Goal: Task Accomplishment & Management: Use online tool/utility

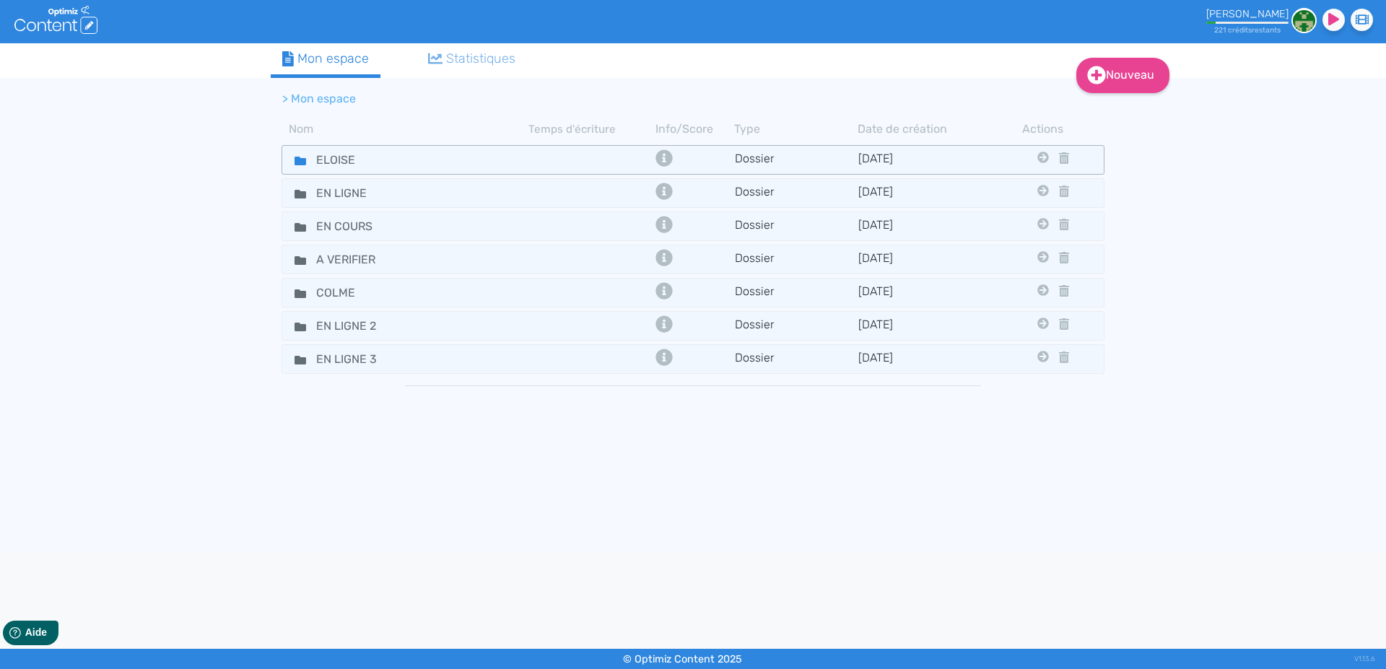
click at [296, 160] on icon at bounding box center [300, 161] width 12 height 9
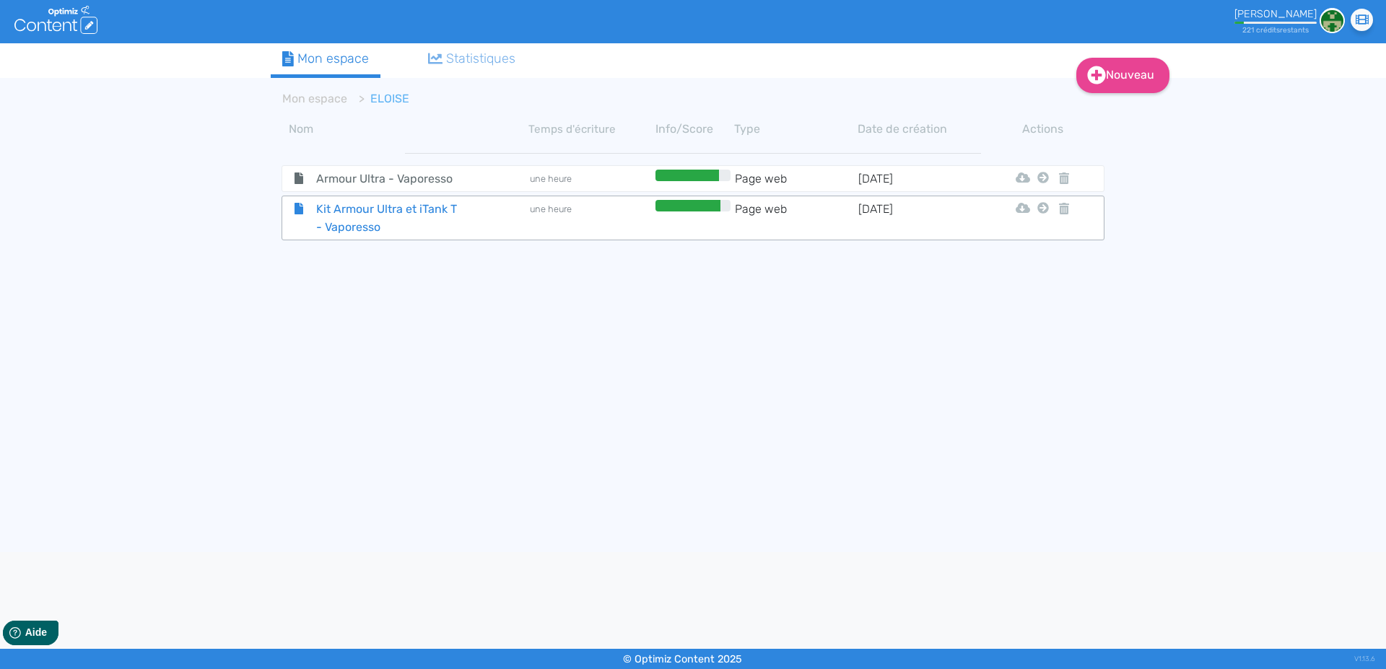
click at [328, 219] on span "Kit Armour Ultra et iTank T - Vaporesso" at bounding box center [386, 218] width 162 height 36
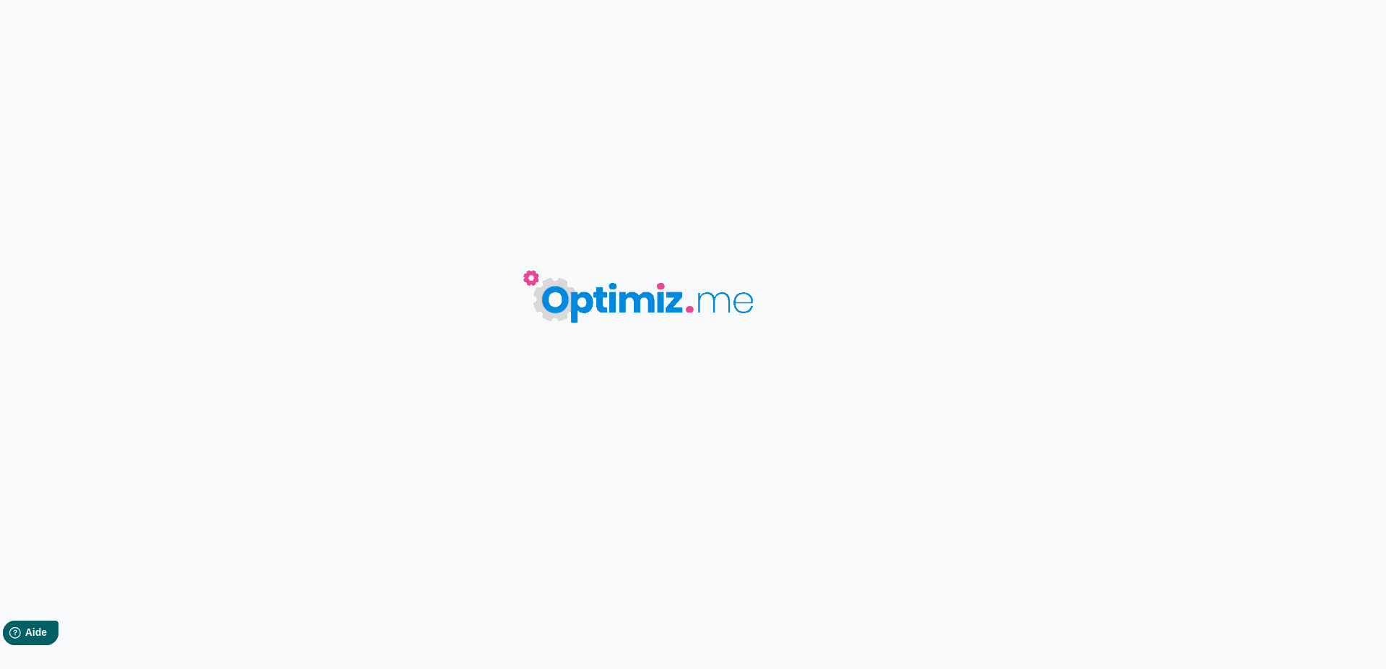
type input "Kit Armour Ultra et iTank T - Vaporesso"
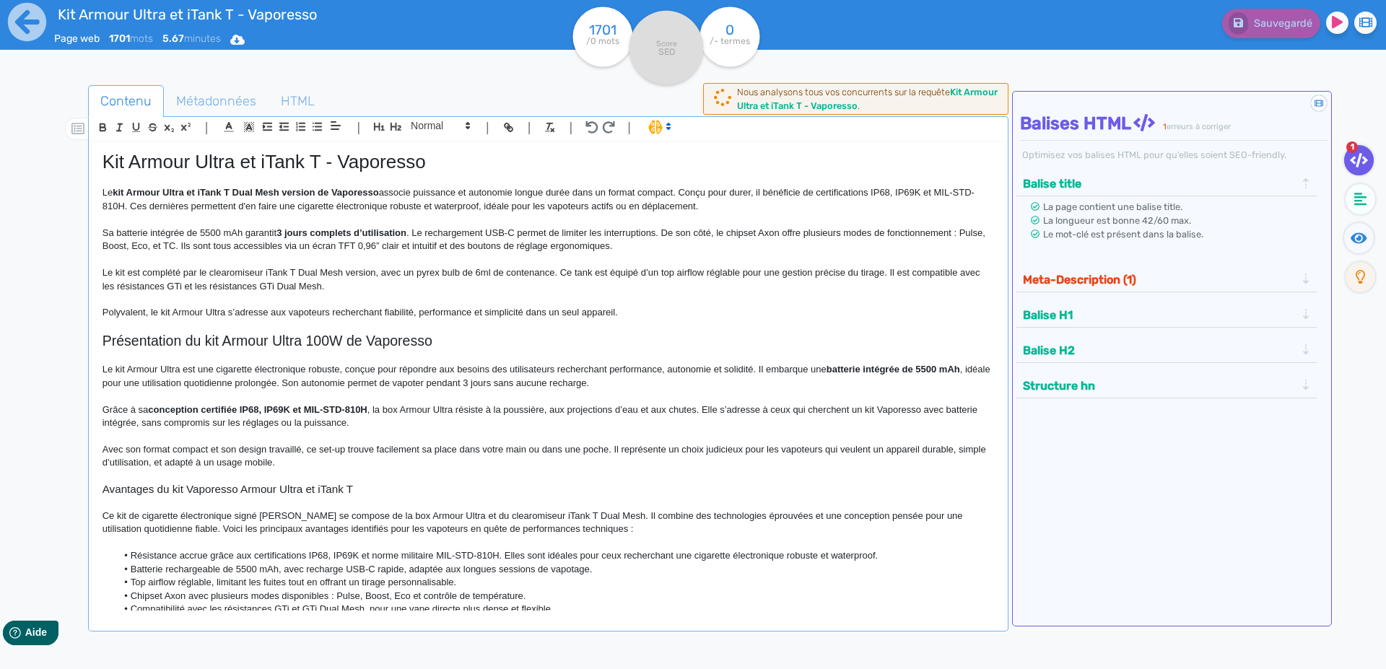
click at [282, 246] on p "Sa batterie intégrée de 5500 mAh garantit 3 jours complets d’utilisation . Le r…" at bounding box center [547, 240] width 891 height 27
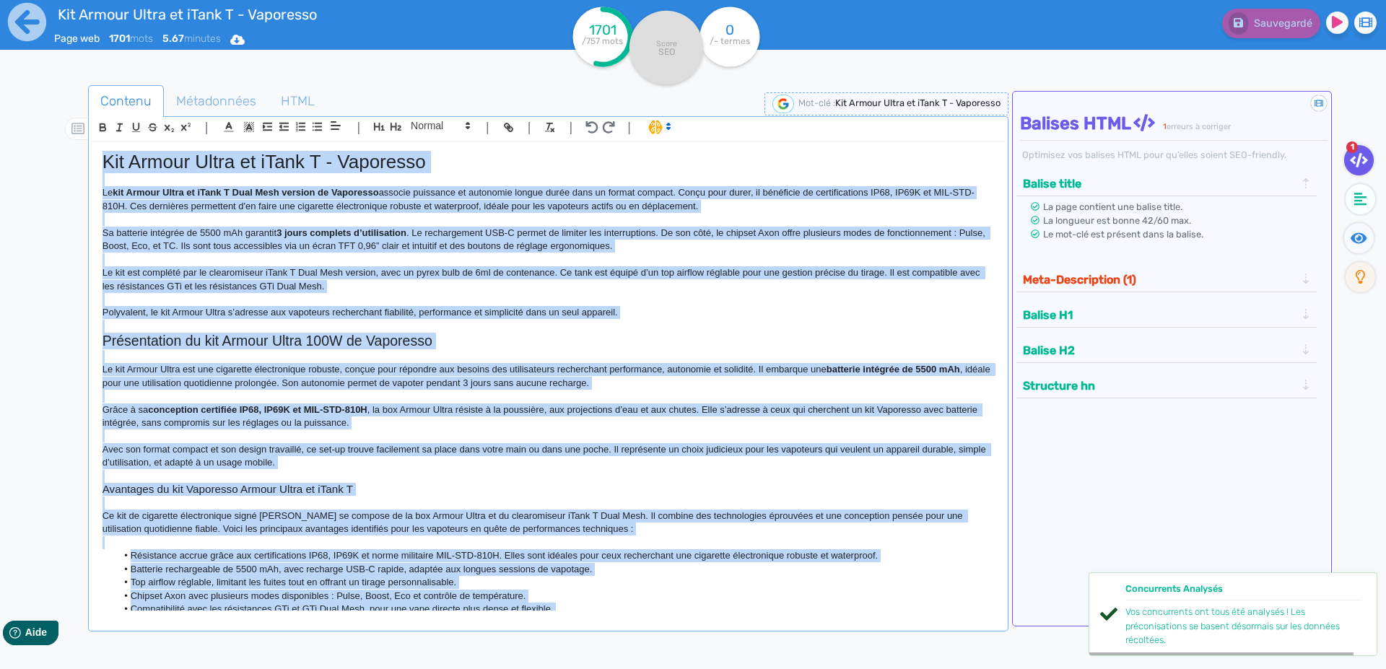
copy div "Lor Ipsumd Sitam co aDipi E - Seddoeius Te inc Utlabo Etdol ma aLiqu E Admi Ven…"
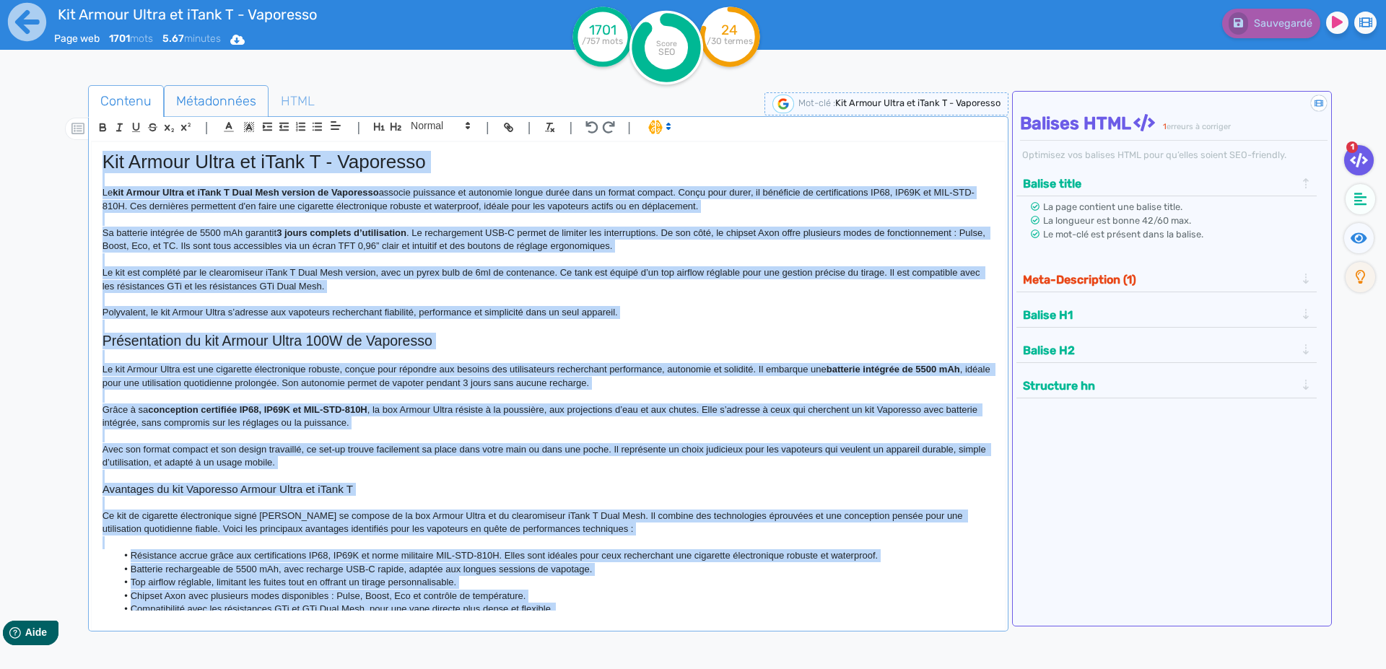
click at [196, 105] on span "Métadonnées" at bounding box center [216, 101] width 103 height 39
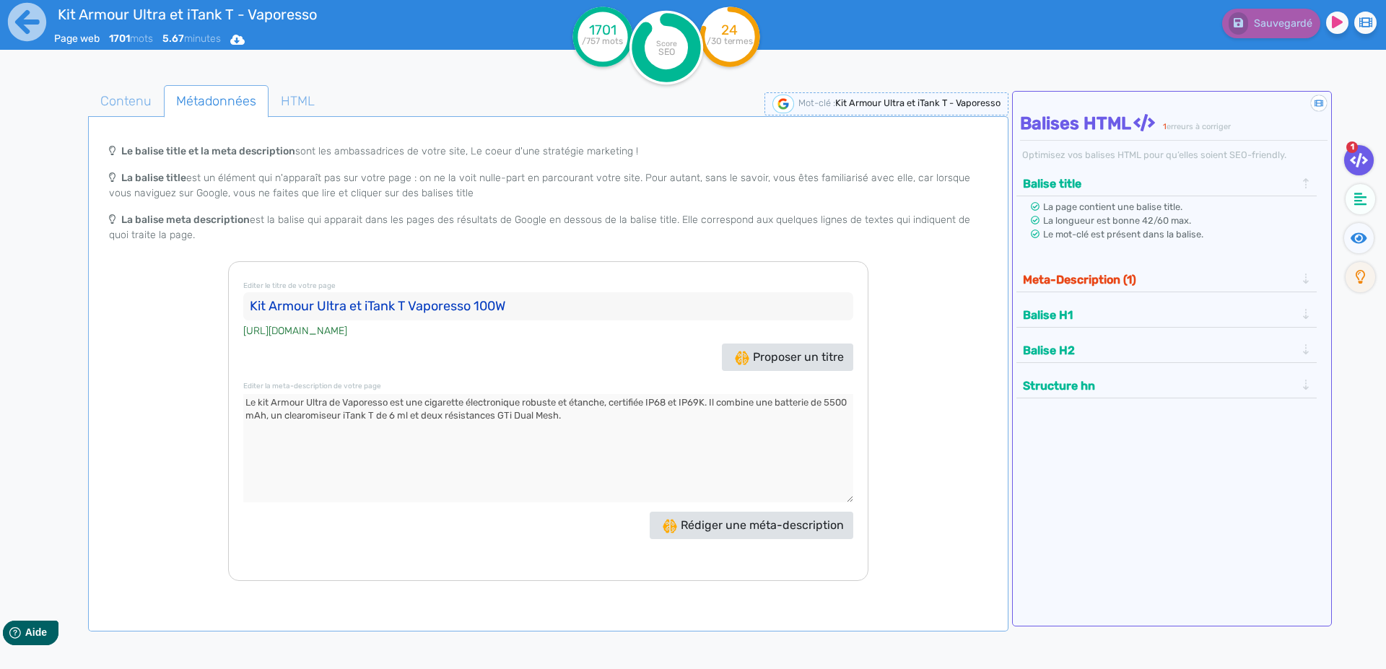
click at [287, 312] on input "Kit Armour Ultra et iTank T Vaporesso 100W" at bounding box center [548, 306] width 610 height 29
click at [376, 442] on textarea at bounding box center [548, 448] width 610 height 108
click at [25, 25] on icon at bounding box center [27, 22] width 38 height 38
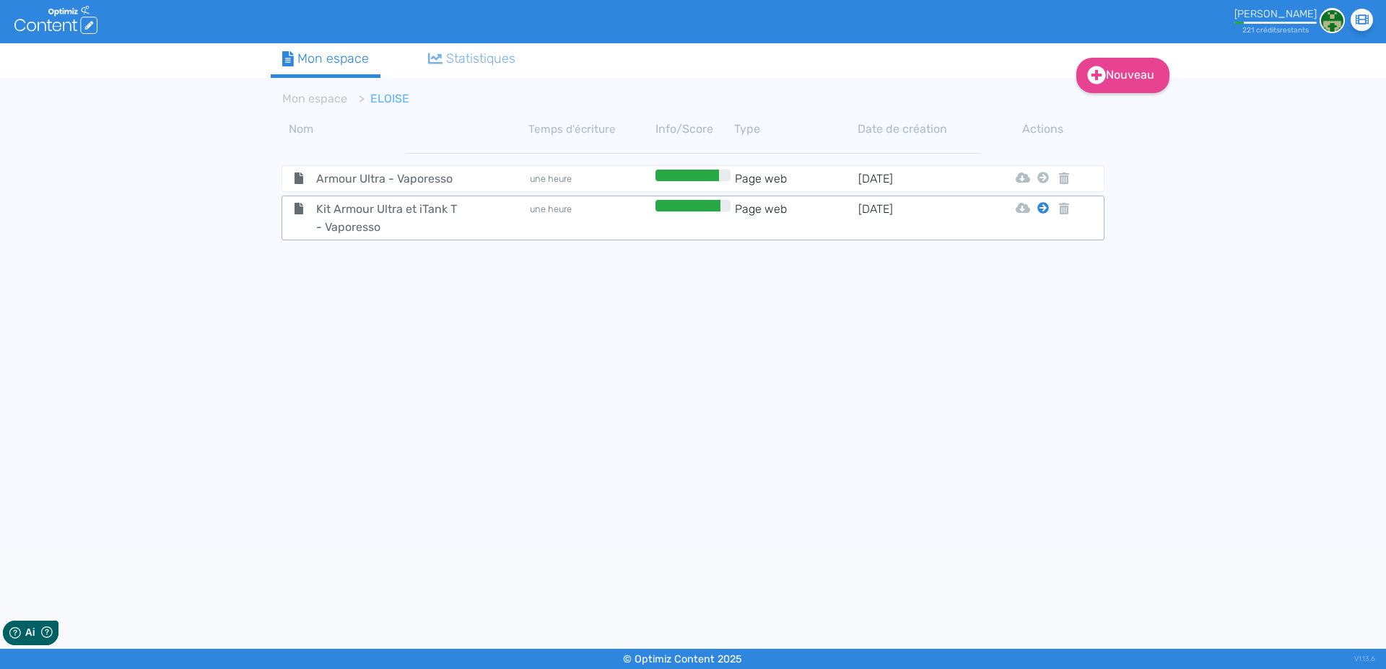
click at [1041, 208] on icon at bounding box center [1043, 208] width 12 height 12
click at [1022, 245] on button "Mon Espace" at bounding box center [1036, 243] width 124 height 23
click at [1039, 209] on icon at bounding box center [1043, 208] width 12 height 12
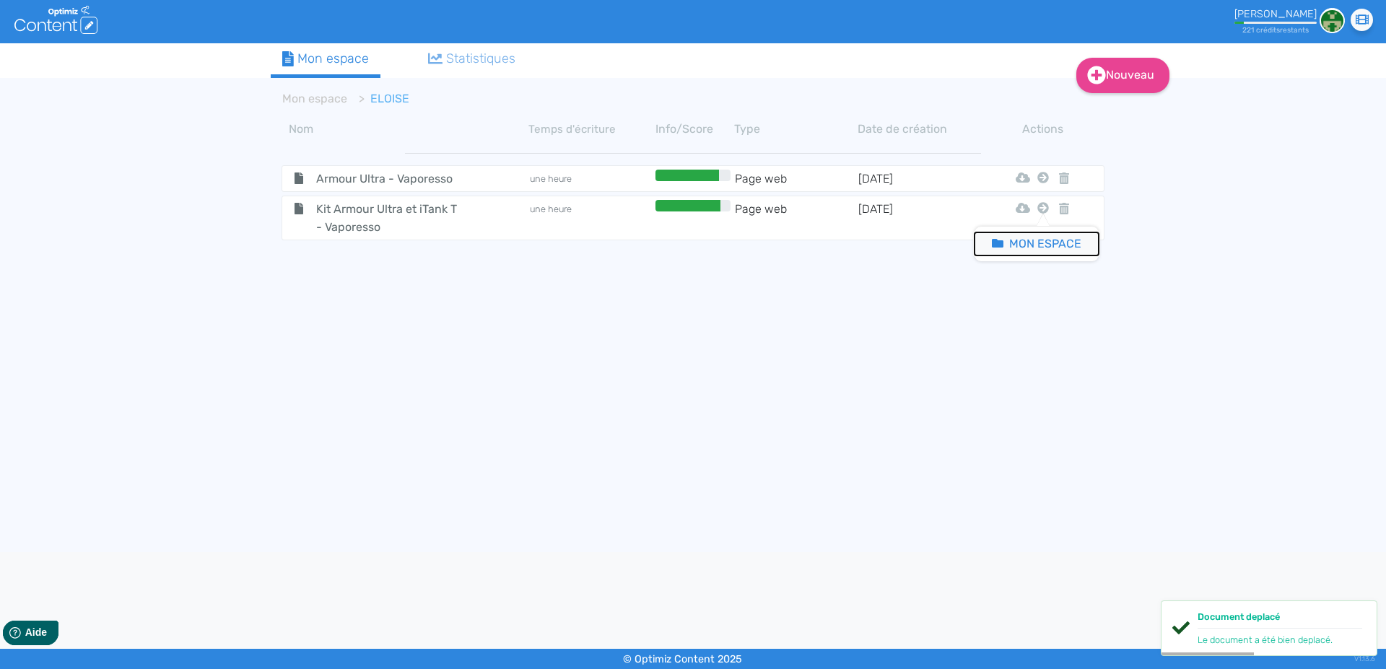
click at [1033, 245] on button "Mon Espace" at bounding box center [1036, 243] width 124 height 23
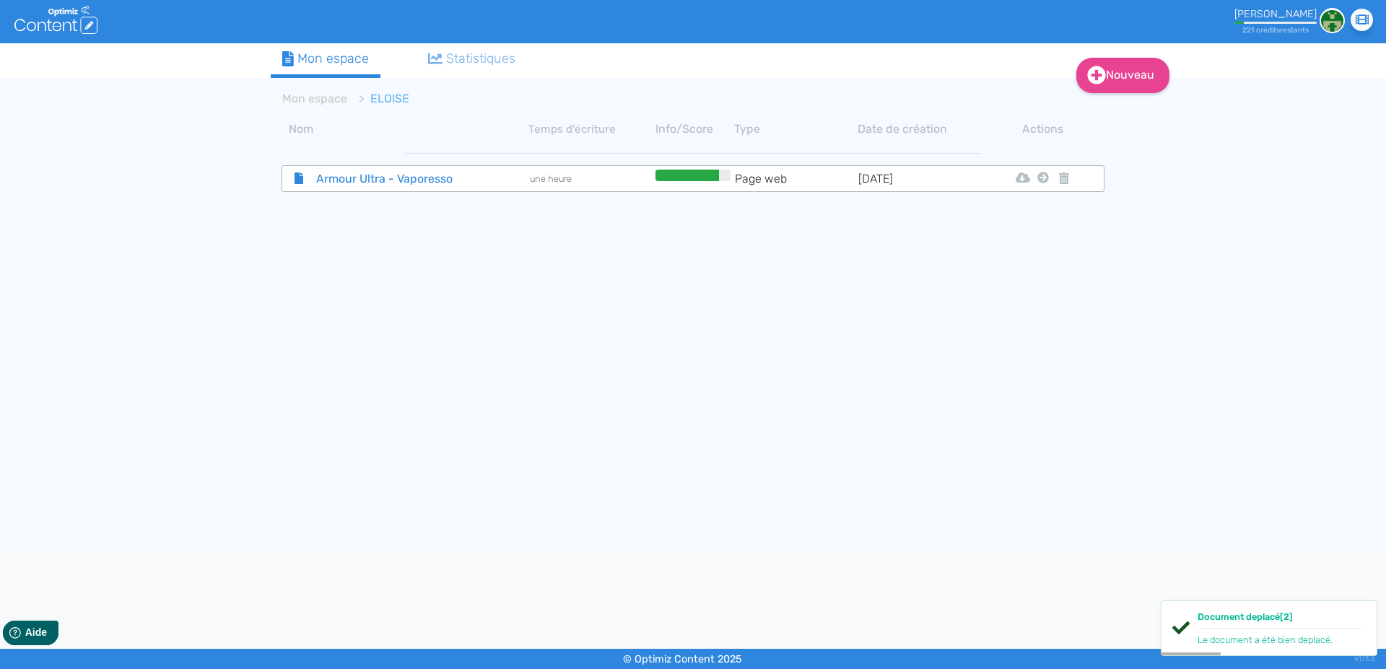
click at [341, 177] on span "Armour Ultra - Vaporesso" at bounding box center [386, 179] width 162 height 18
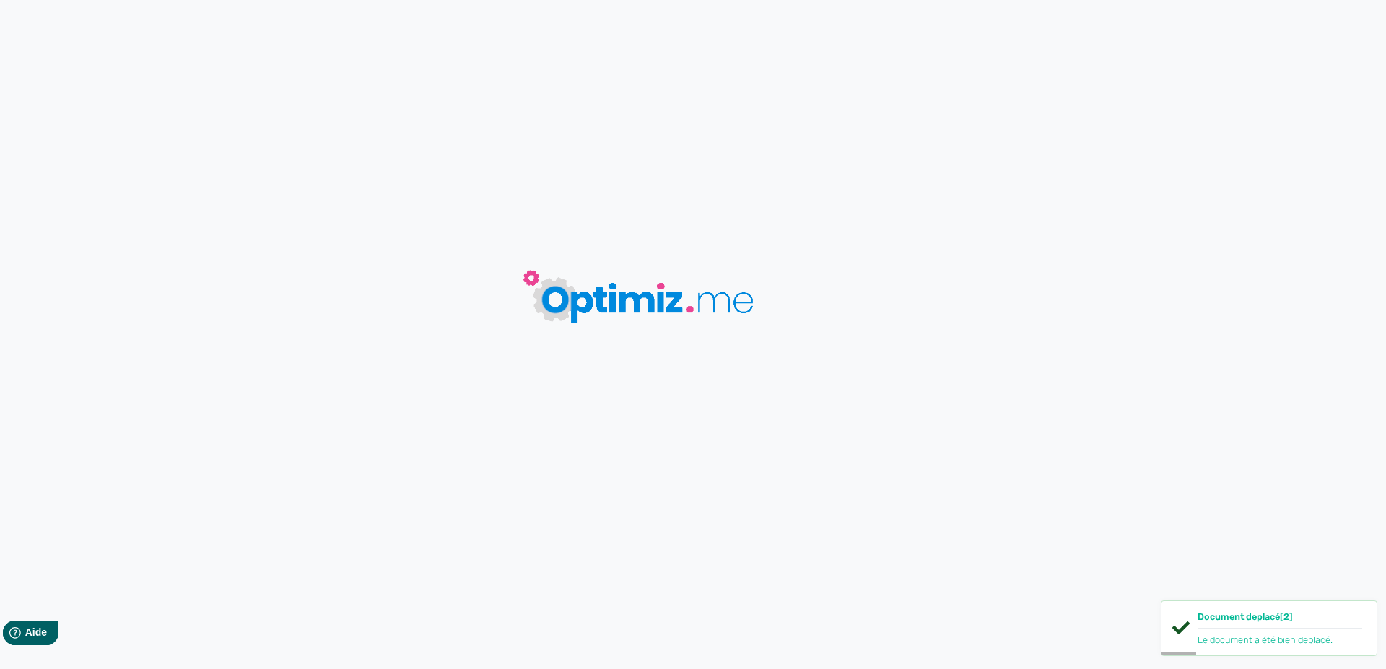
type input "Armour Ultra - Vaporesso"
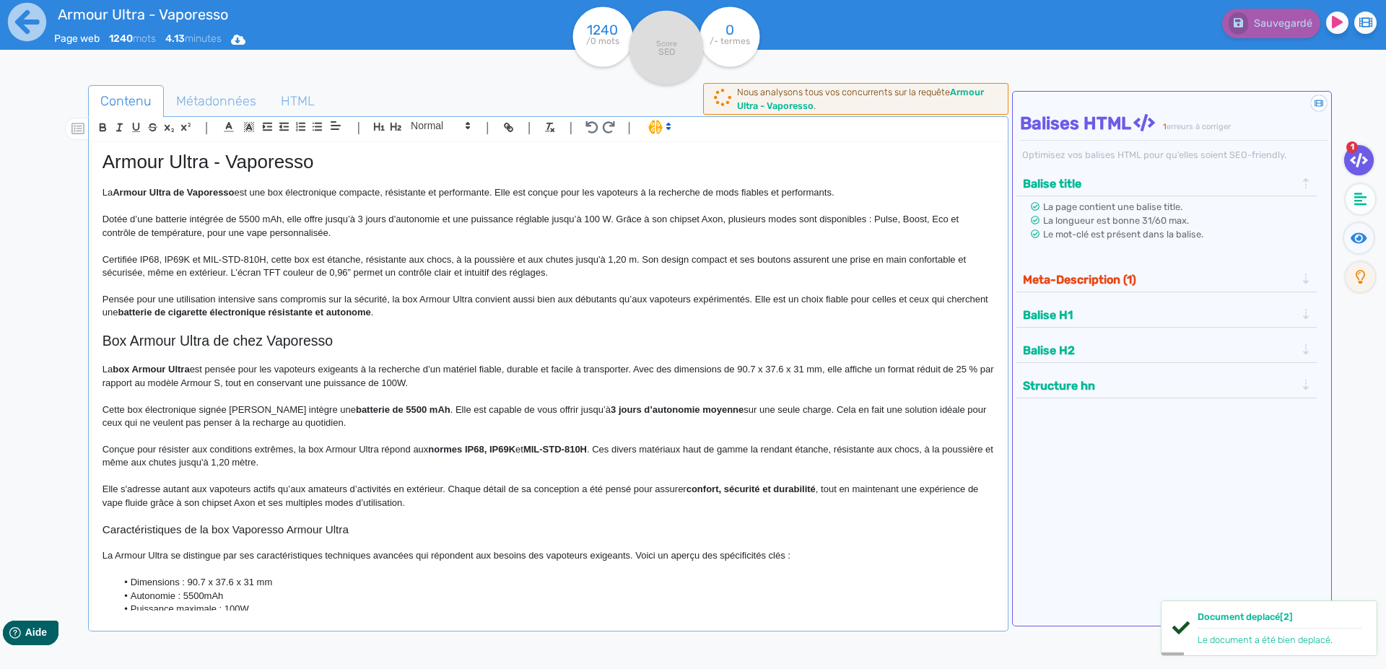
click at [336, 336] on h2 "Box Armour Ultra de chez Vaporesso" at bounding box center [547, 341] width 891 height 17
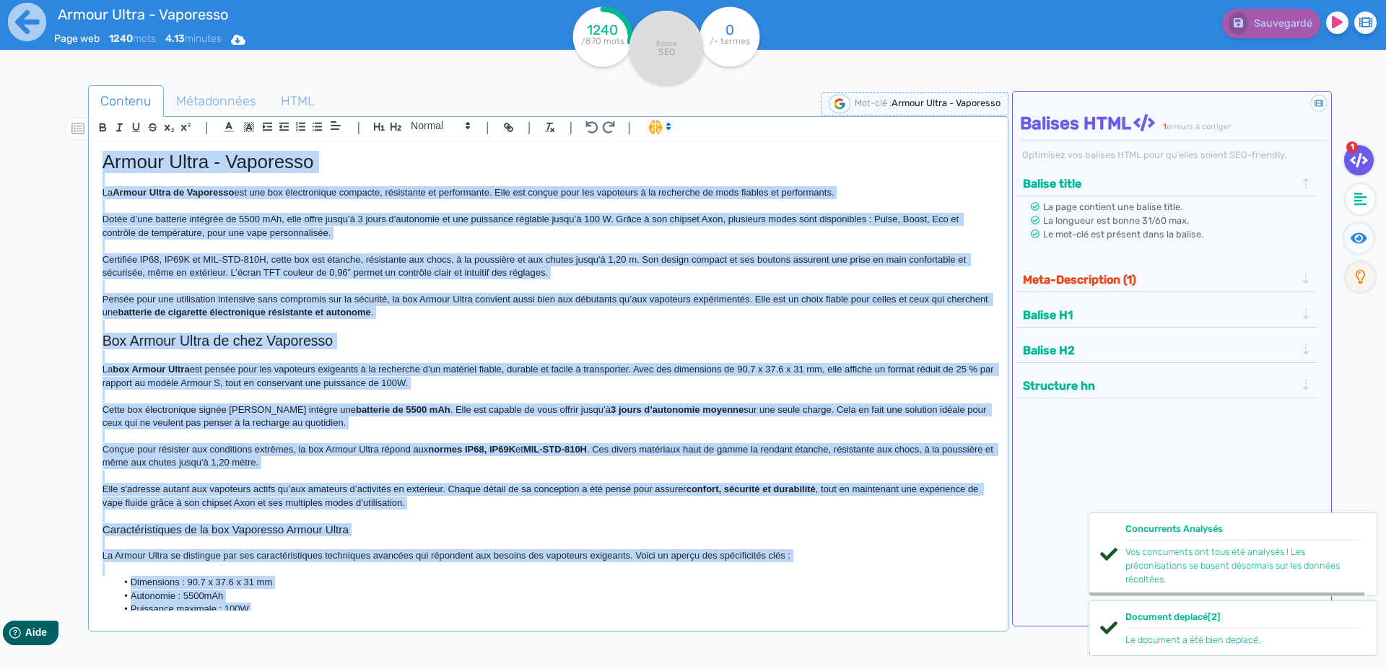
copy div "Loremi Dolor - Sitametco Ad Elitse Doeiu te Incididun utl etd mag aliquaenimad …"
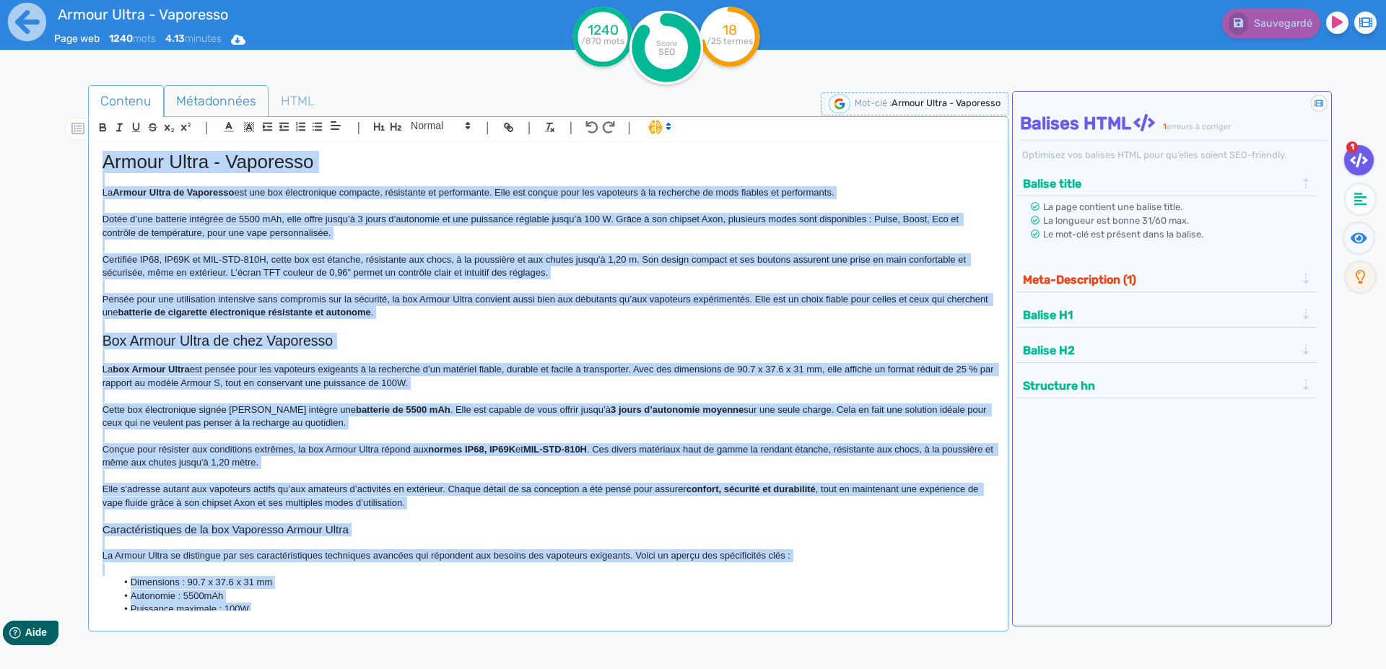
click at [211, 105] on span "Métadonnées" at bounding box center [216, 101] width 103 height 39
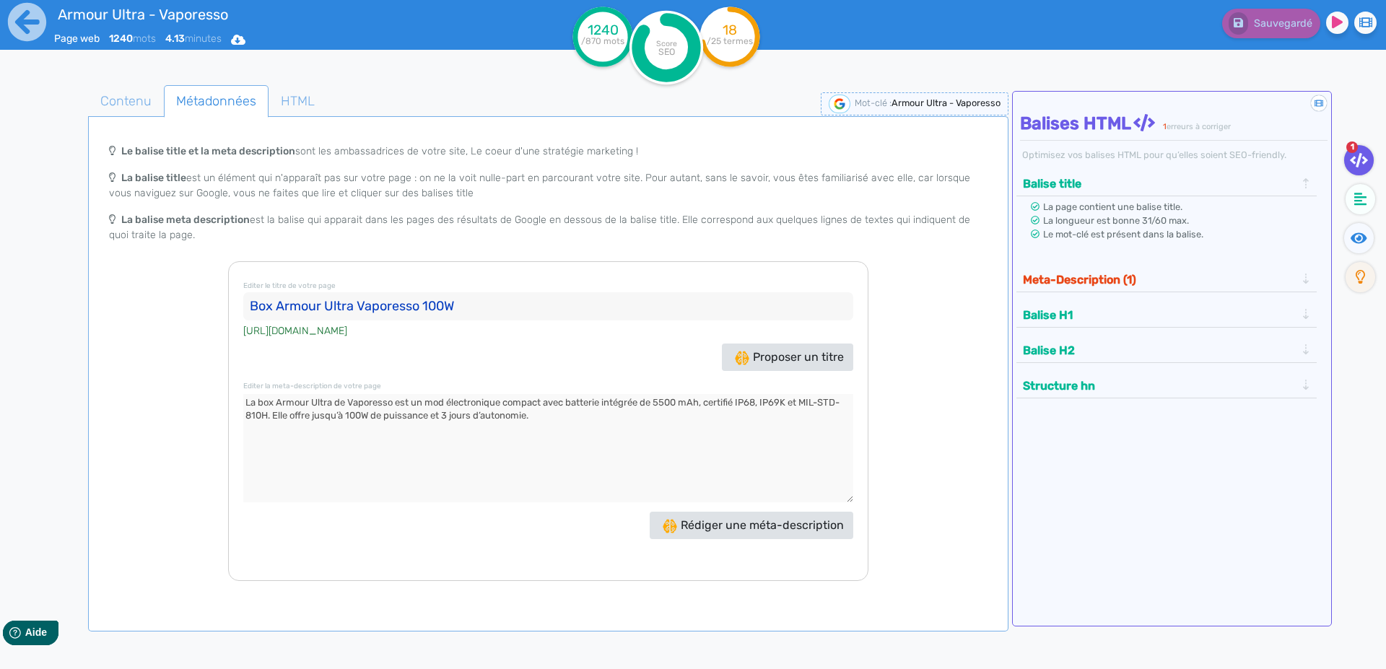
drag, startPoint x: 261, startPoint y: 308, endPoint x: 306, endPoint y: 292, distance: 48.4
click at [262, 309] on input "Box Armour Ultra Vaporesso 100W" at bounding box center [548, 306] width 610 height 29
click at [336, 407] on textarea at bounding box center [548, 448] width 610 height 108
click at [10, 24] on icon at bounding box center [27, 22] width 38 height 38
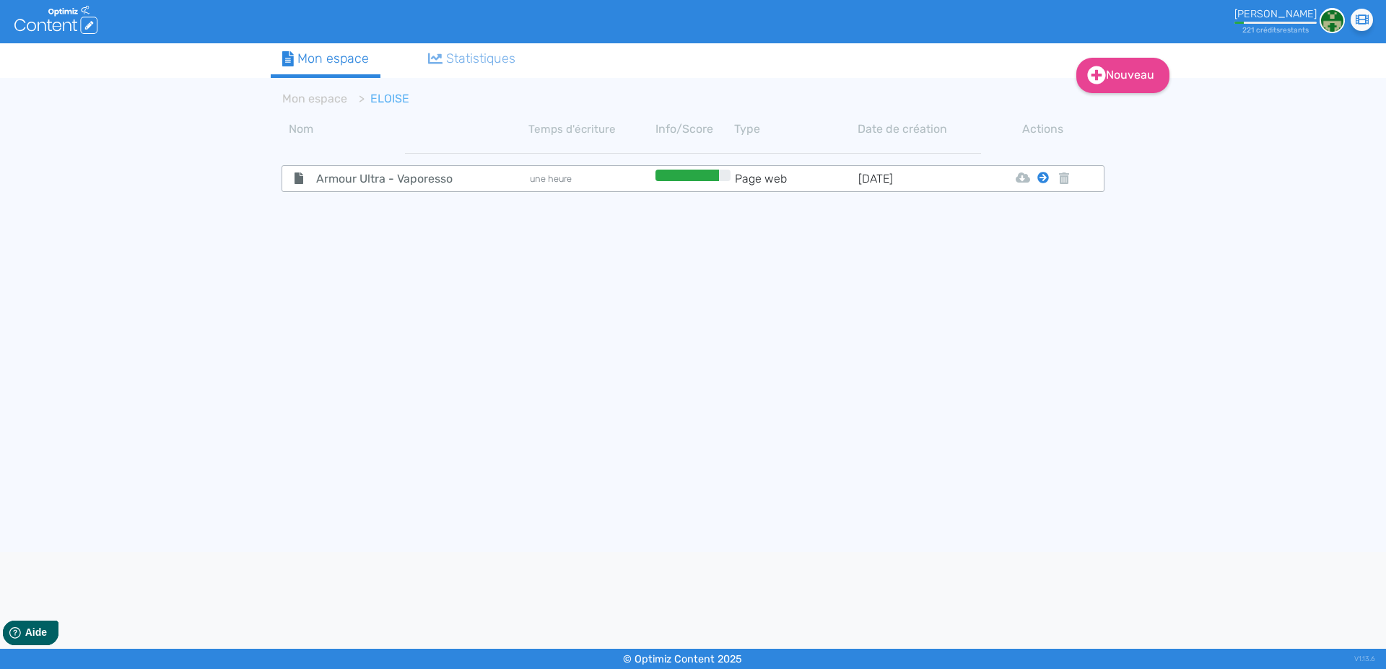
click at [1042, 180] on icon at bounding box center [1043, 178] width 12 height 12
click at [1032, 210] on button "Mon Espace" at bounding box center [1036, 213] width 124 height 23
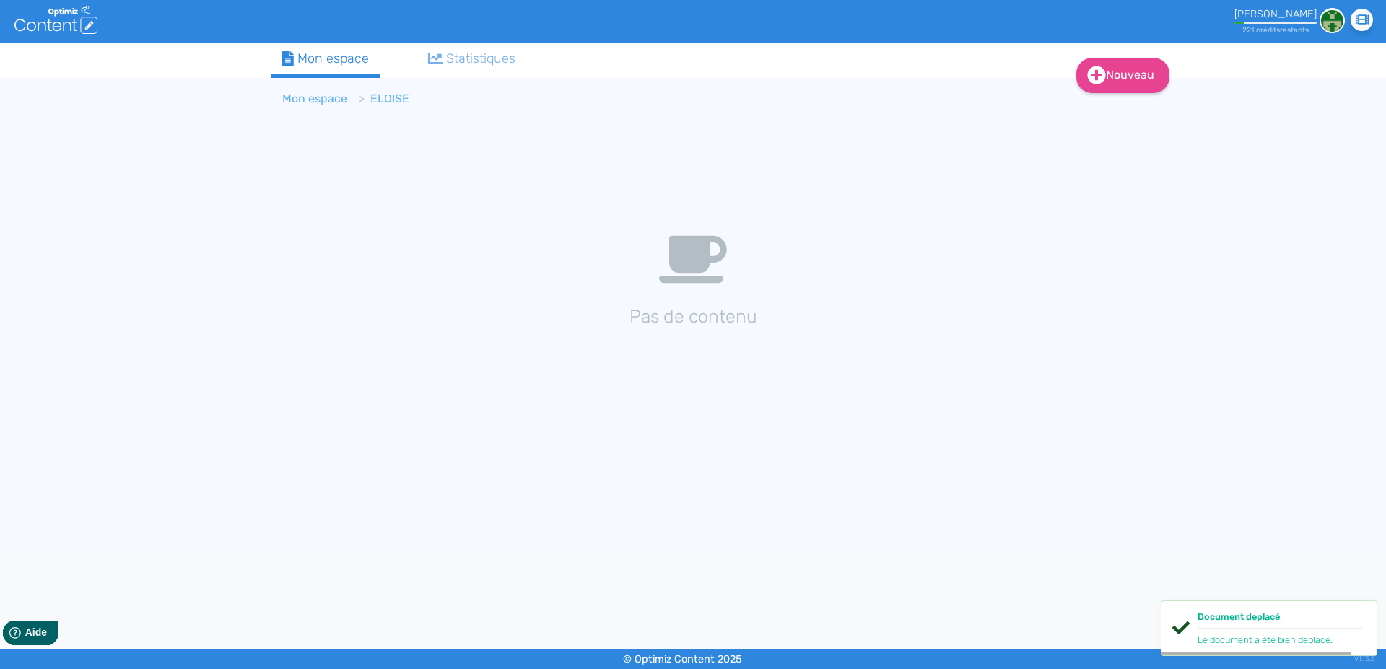
click at [293, 92] on link "Mon espace" at bounding box center [314, 99] width 65 height 14
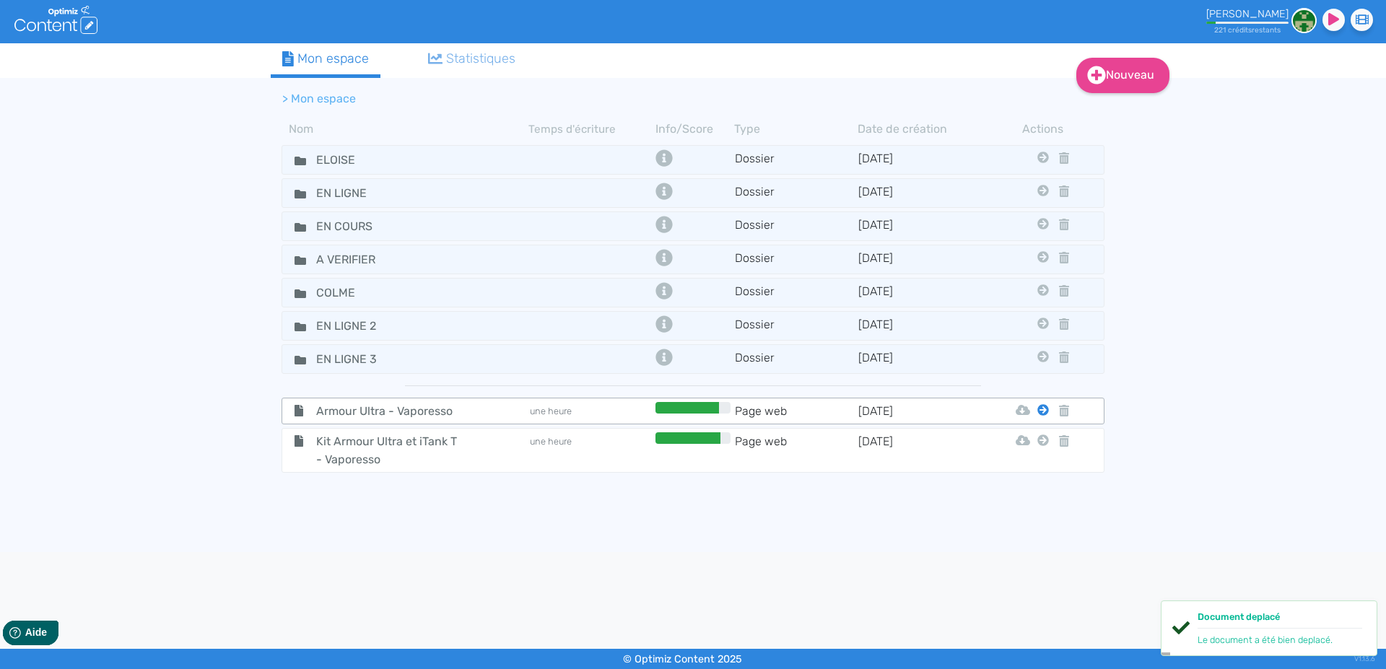
click at [1044, 414] on icon at bounding box center [1043, 410] width 12 height 12
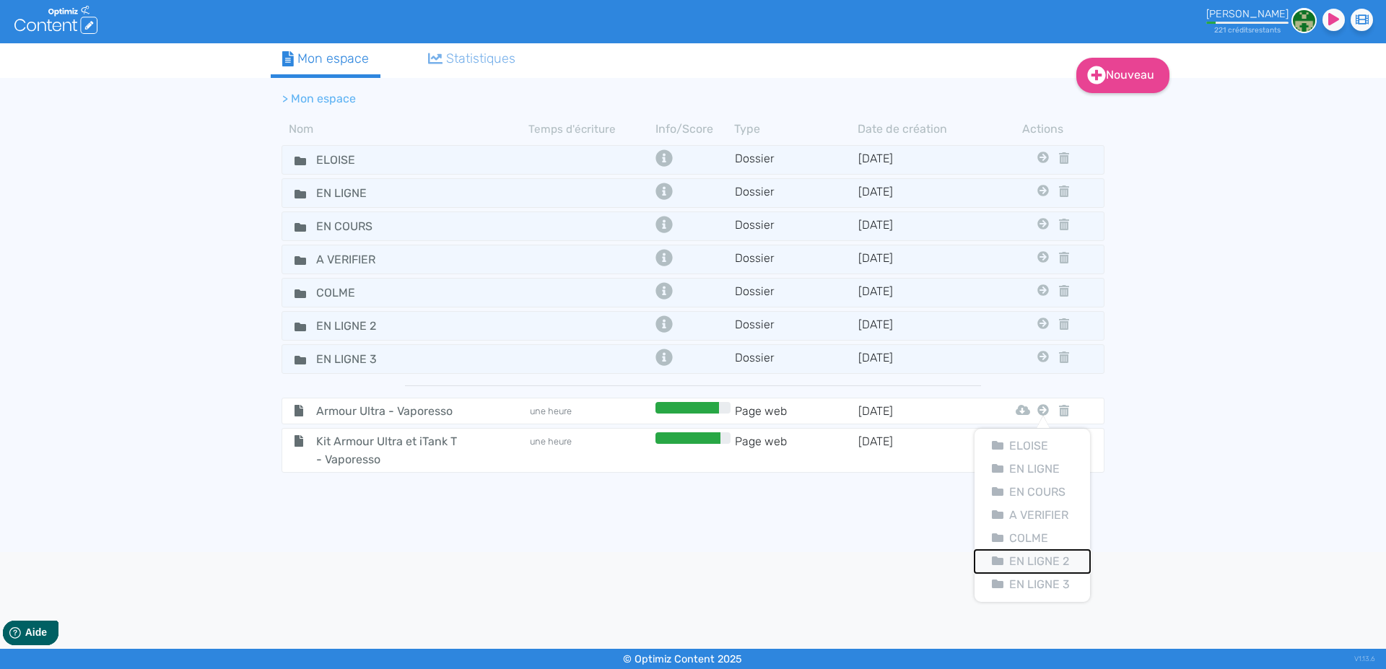
drag, startPoint x: 1024, startPoint y: 562, endPoint x: 1168, endPoint y: 587, distance: 146.5
click at [1170, 592] on body ".cls-1 { fill: #fff; } logos_optimized_solutions [PERSON_NAME] 221 crédit s res…" at bounding box center [693, 334] width 1386 height 669
click at [1039, 410] on icon at bounding box center [1043, 410] width 12 height 12
drag, startPoint x: 1042, startPoint y: 582, endPoint x: 1050, endPoint y: 576, distance: 10.3
click at [1044, 582] on button "En Ligne 3" at bounding box center [1031, 584] width 115 height 23
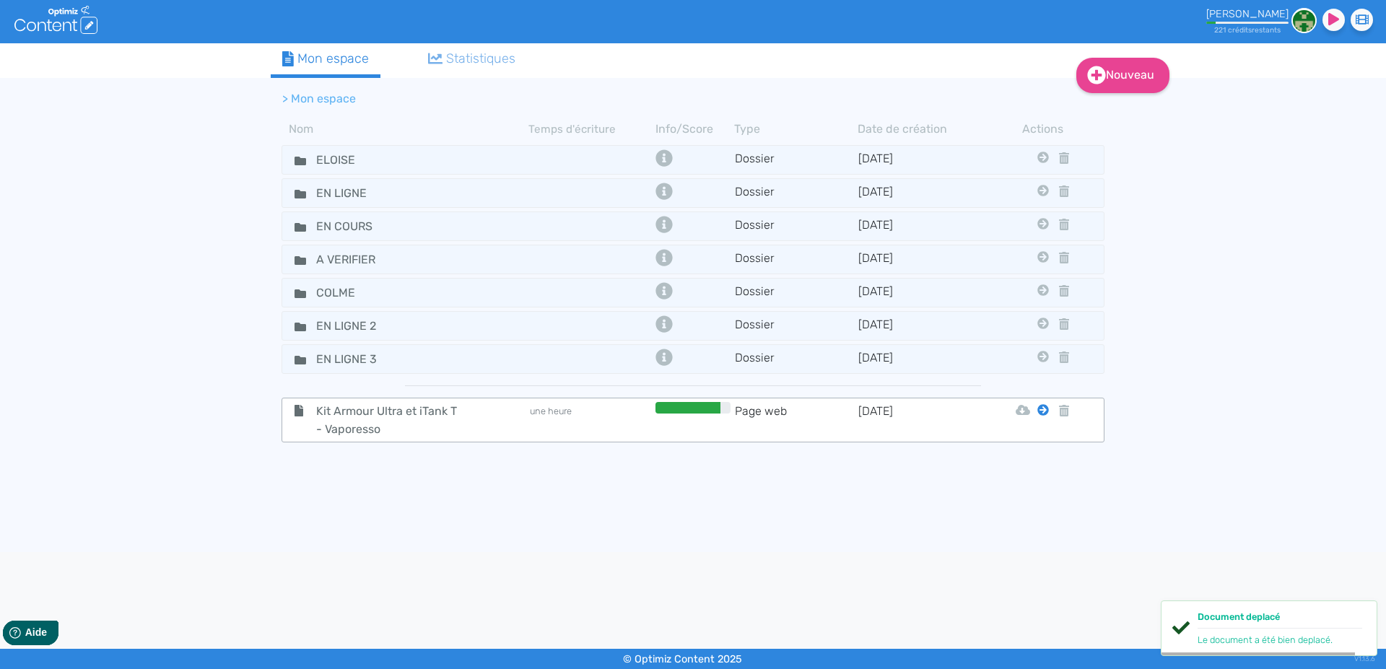
click at [1044, 408] on icon at bounding box center [1043, 410] width 12 height 12
click at [1036, 577] on button "En Ligne 3" at bounding box center [1031, 584] width 115 height 23
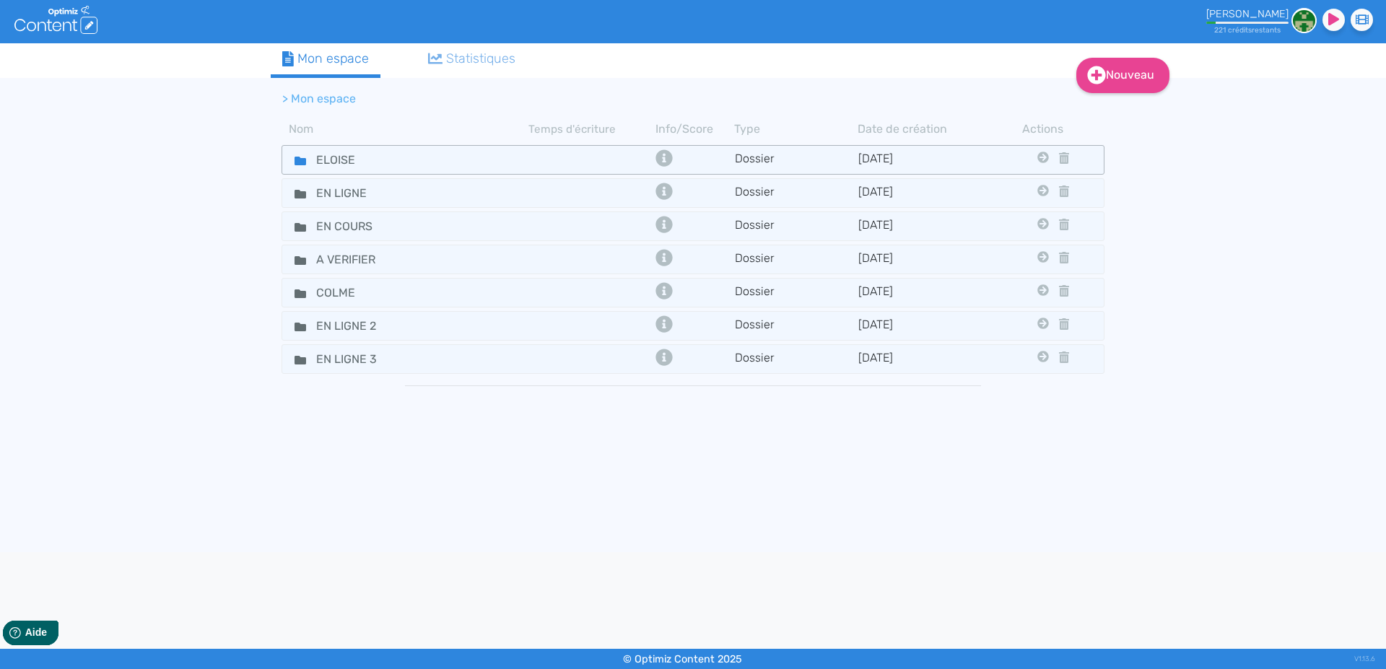
click at [297, 158] on icon at bounding box center [300, 161] width 12 height 9
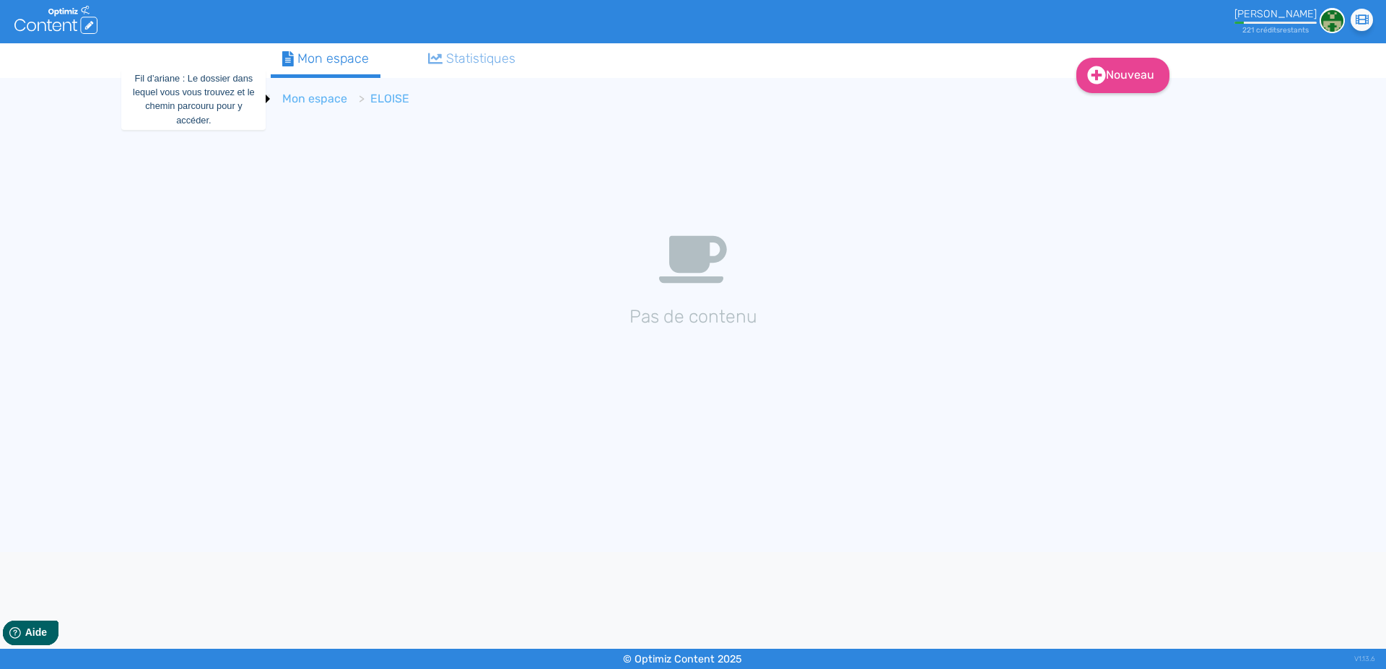
click at [311, 104] on link "Mon espace" at bounding box center [314, 99] width 65 height 14
